Goal: Navigation & Orientation: Understand site structure

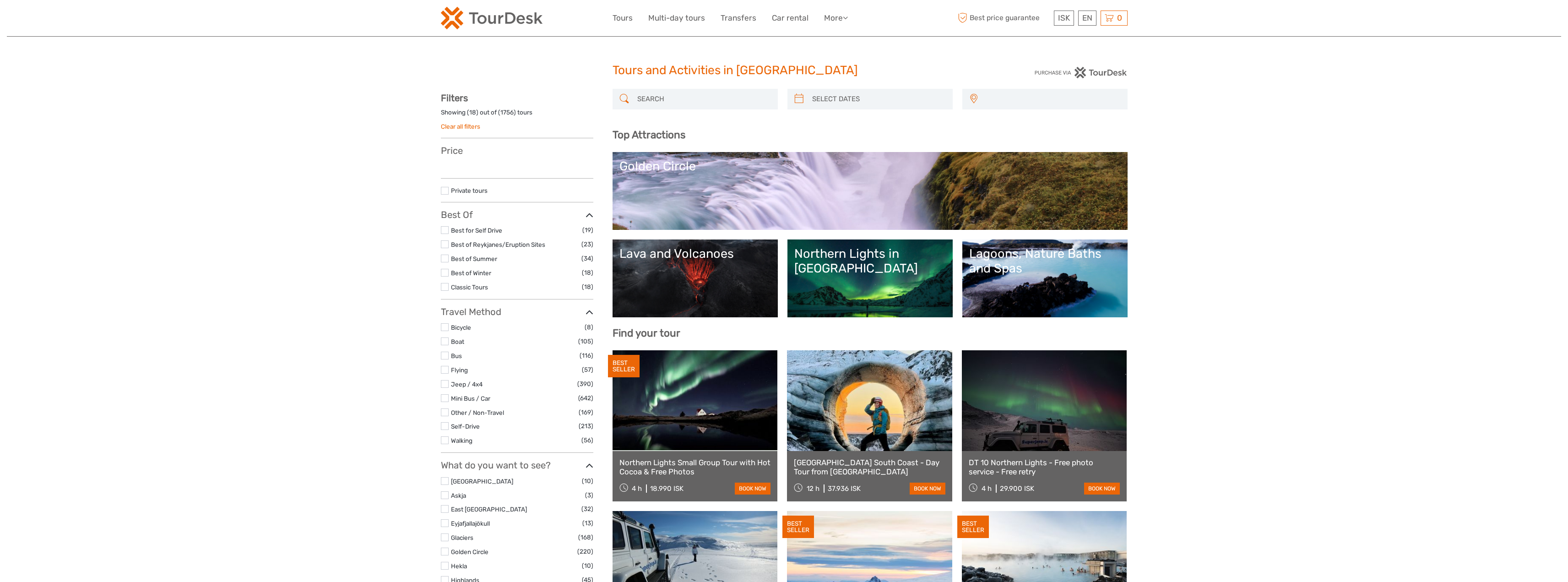
select select
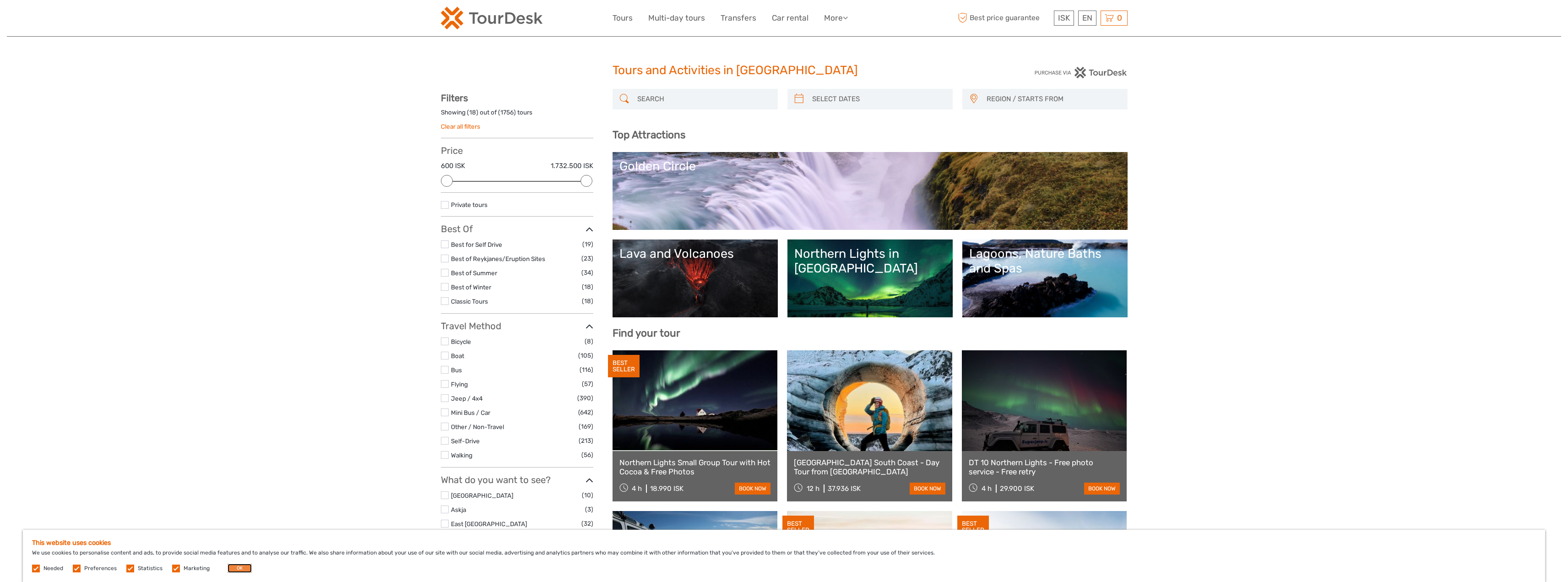
click at [233, 567] on button "OK" at bounding box center [240, 568] width 24 height 9
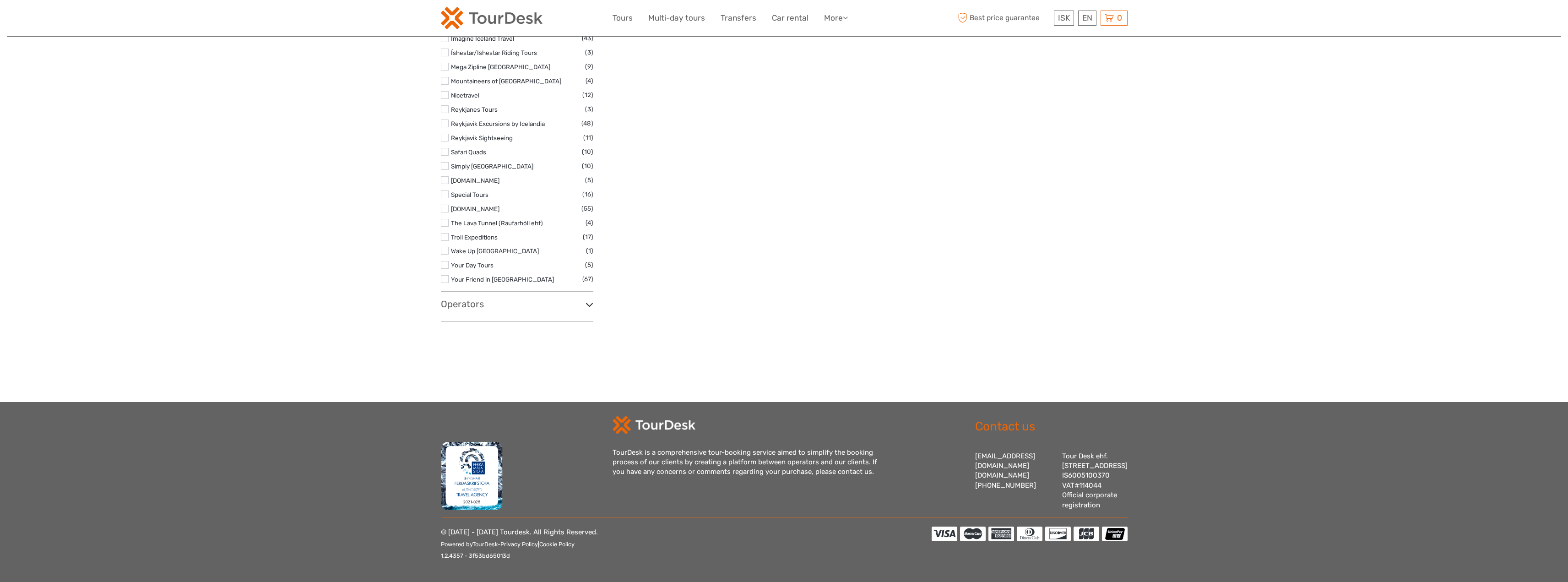
scroll to position [1420, 0]
drag, startPoint x: 645, startPoint y: 444, endPoint x: 854, endPoint y: 475, distance: 211.3
click at [854, 475] on div "TourDesk is a comprehensive tour-booking service aimed to simplify the booking …" at bounding box center [784, 463] width 343 height 95
drag, startPoint x: 873, startPoint y: 471, endPoint x: 611, endPoint y: 448, distance: 263.0
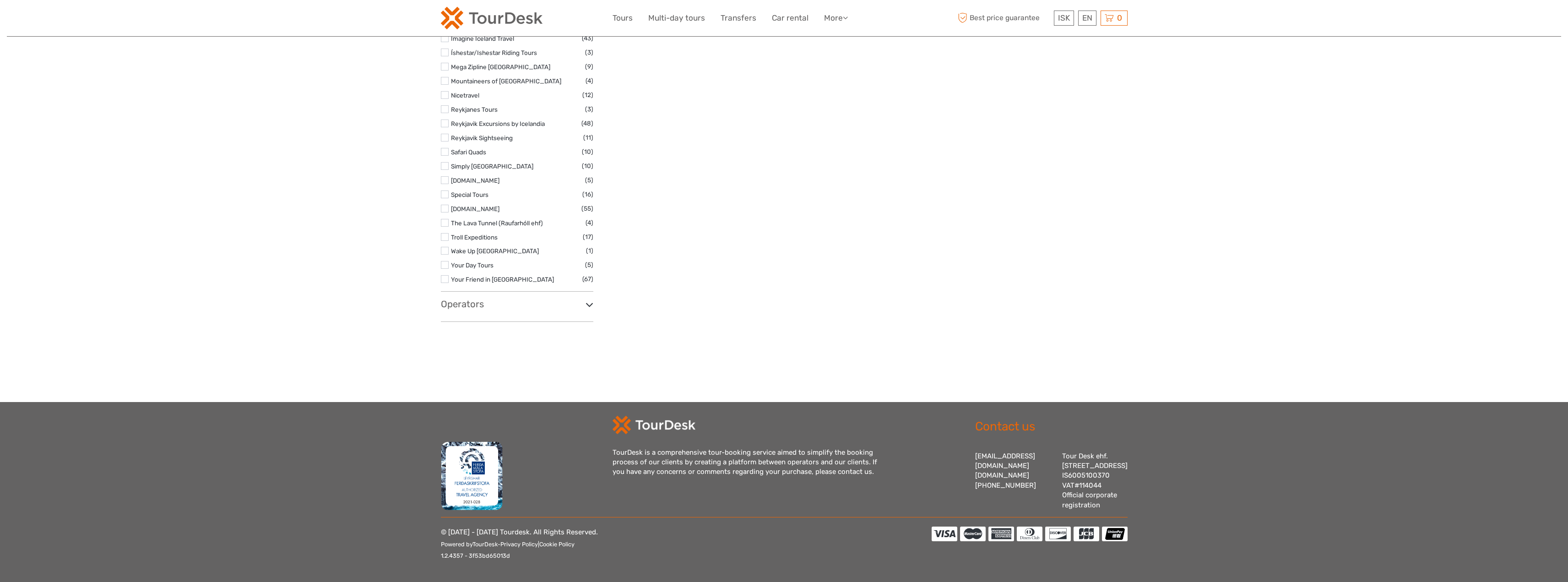
click at [611, 448] on div "TourDesk is a comprehensive tour-booking service aimed to simplify the booking …" at bounding box center [784, 463] width 687 height 95
click at [611, 448] on div at bounding box center [527, 463] width 172 height 95
drag, startPoint x: 612, startPoint y: 448, endPoint x: 886, endPoint y: 477, distance: 275.5
click at [886, 477] on div "TourDesk is a comprehensive tour-booking service aimed to simplify the booking …" at bounding box center [784, 463] width 343 height 95
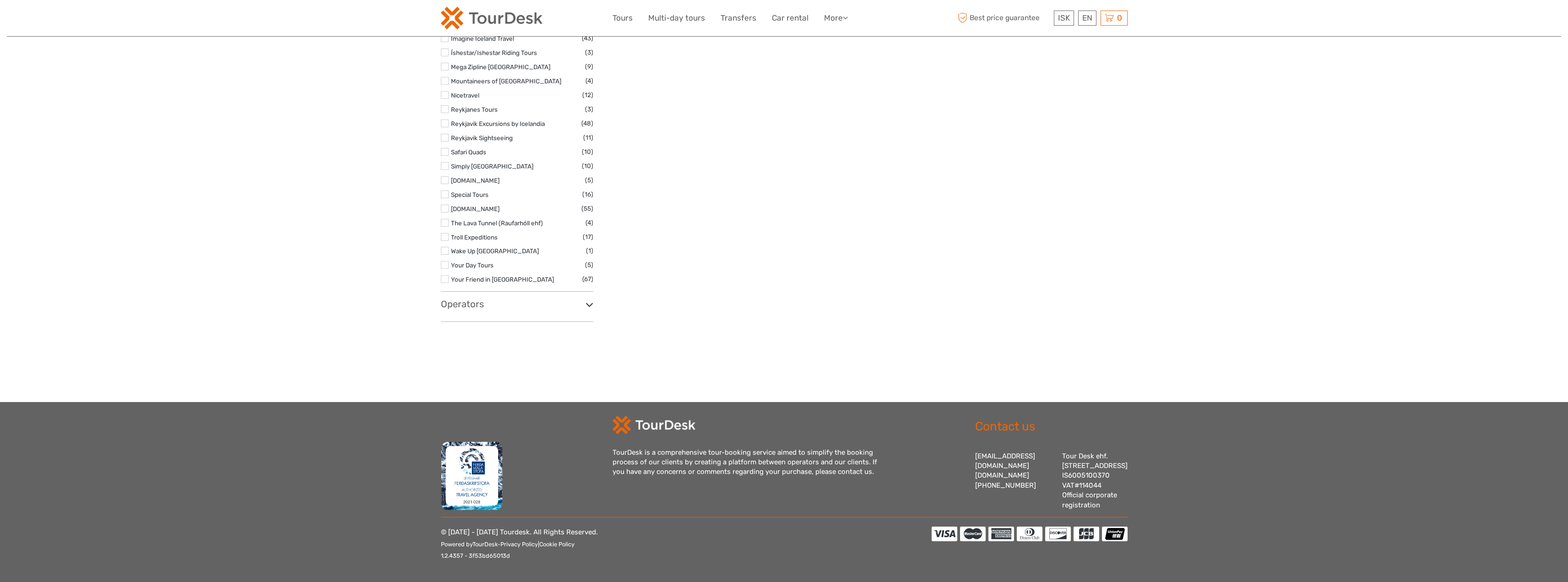
click at [886, 469] on div "TourDesk is a comprehensive tour-booking service aimed to simplify the booking …" at bounding box center [749, 463] width 275 height 29
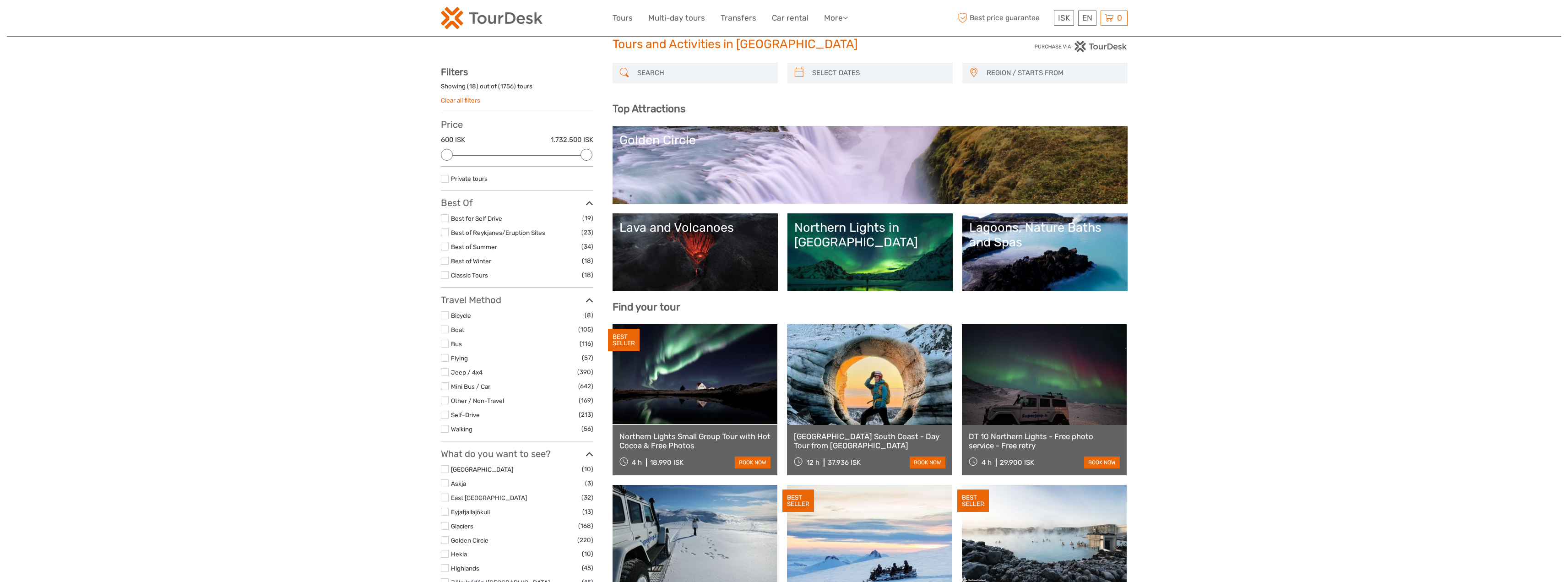
scroll to position [0, 0]
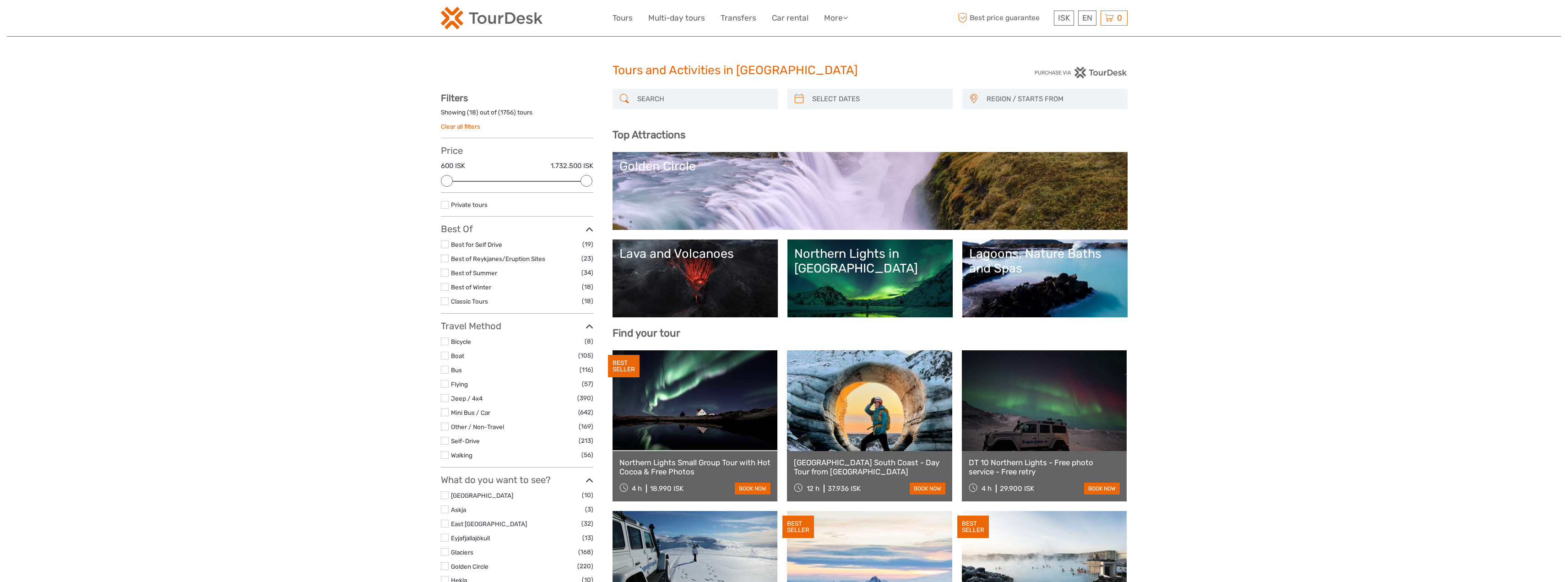
click at [472, 12] on img at bounding box center [491, 18] width 102 height 23
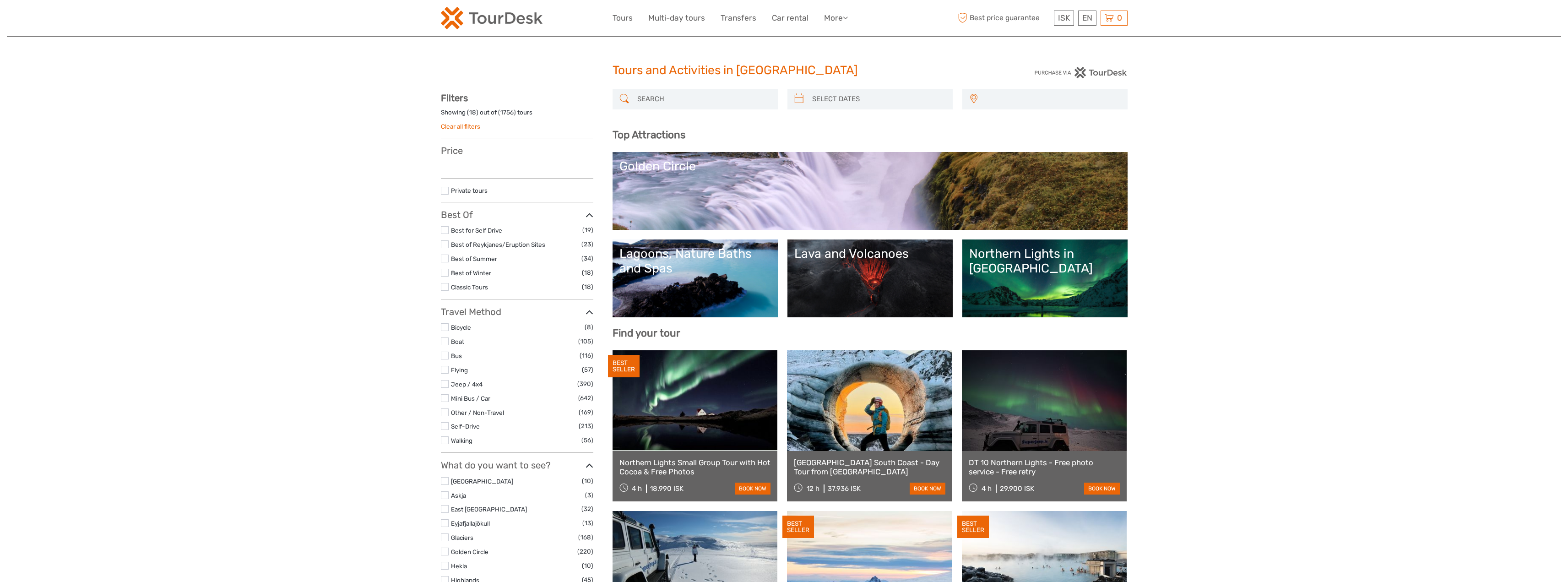
select select
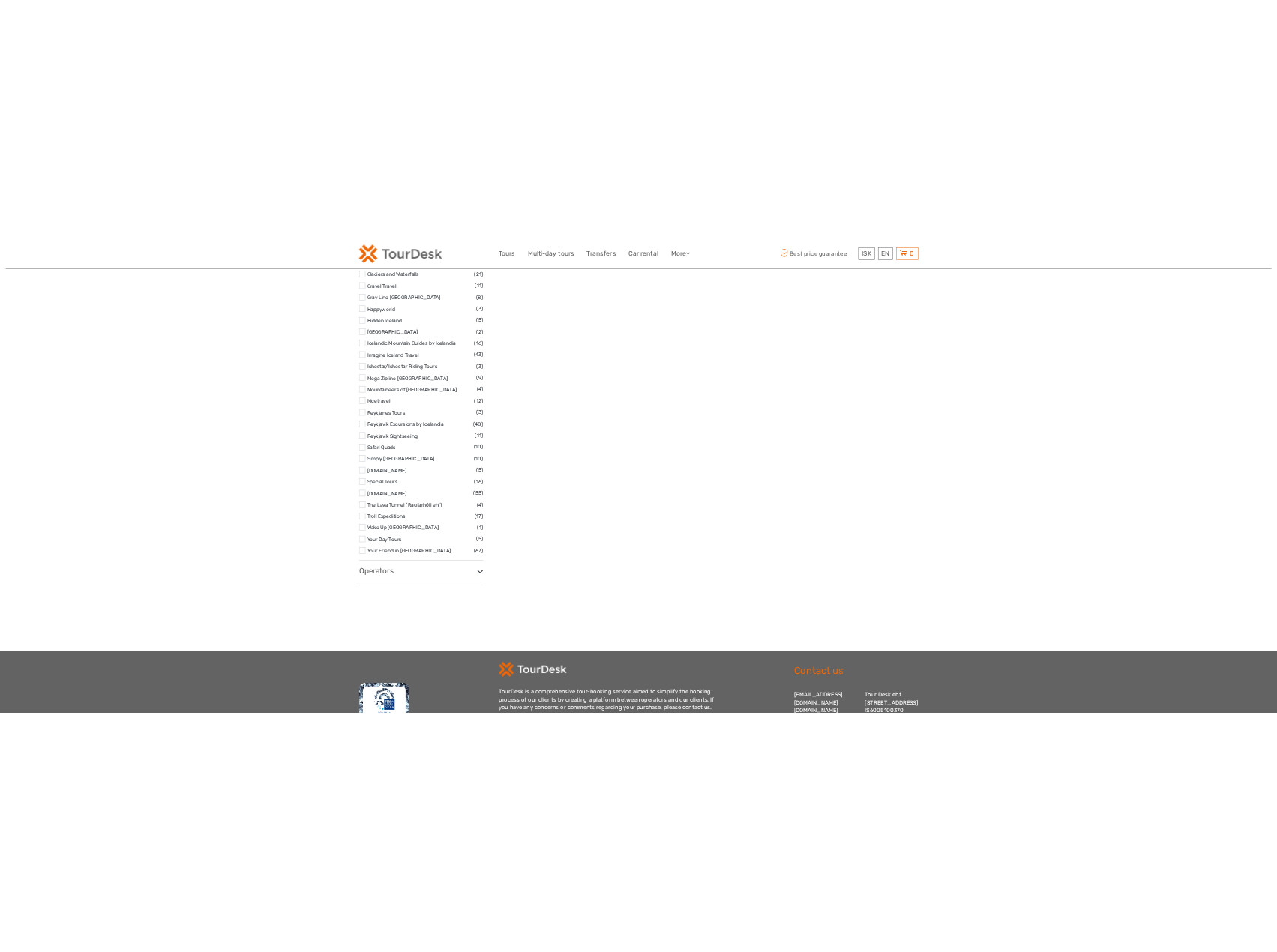
scroll to position [2334, 0]
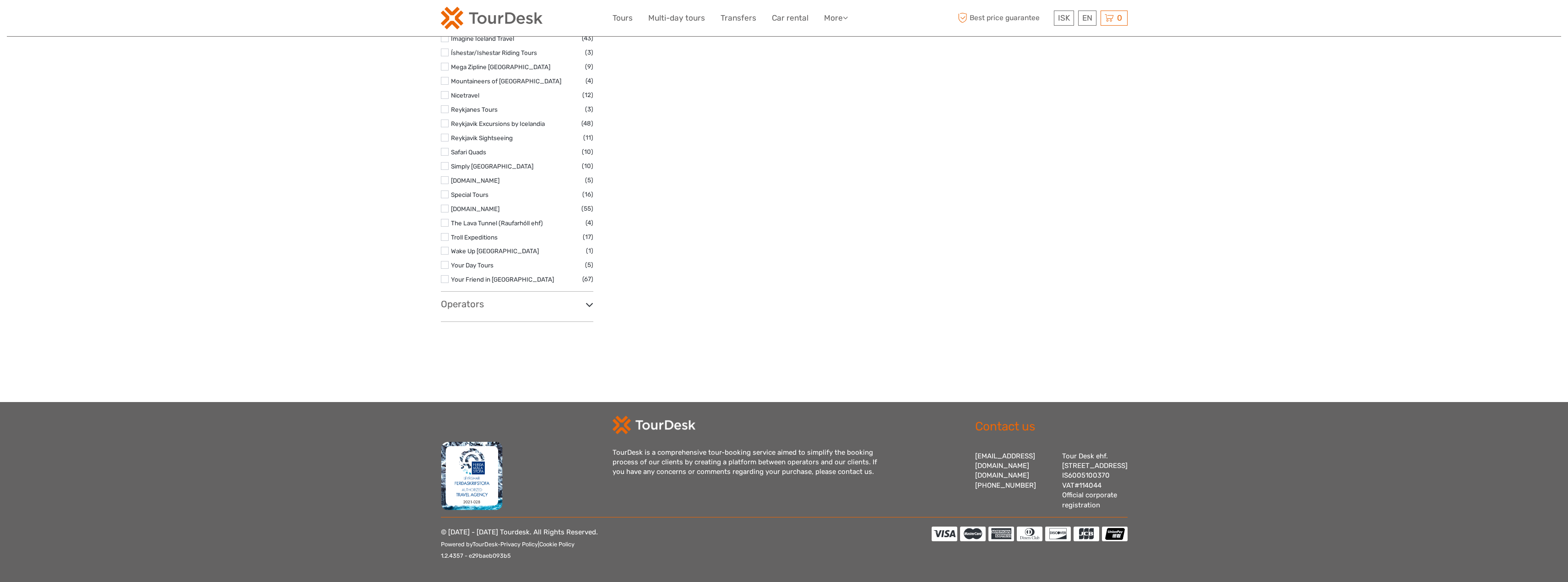
drag, startPoint x: 1039, startPoint y: 445, endPoint x: 1128, endPoint y: 440, distance: 89.1
click at [1128, 440] on footer "TourDesk is a comprehensive tour-booking service aimed to simplify the booking …" at bounding box center [784, 492] width 1568 height 180
copy div "Tour Desk ehf."
